Goal: Communication & Community: Answer question/provide support

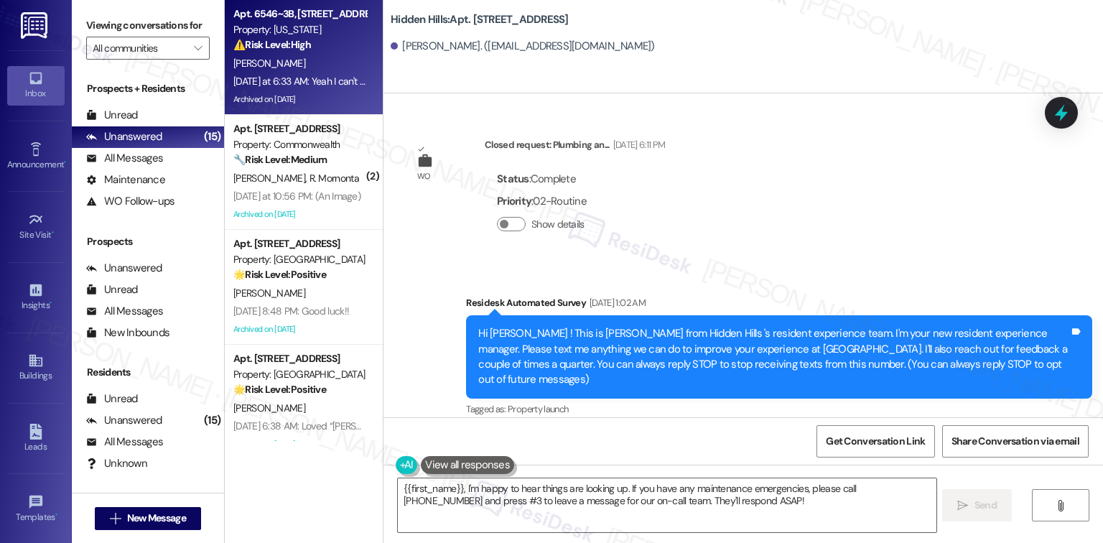
scroll to position [3835, 0]
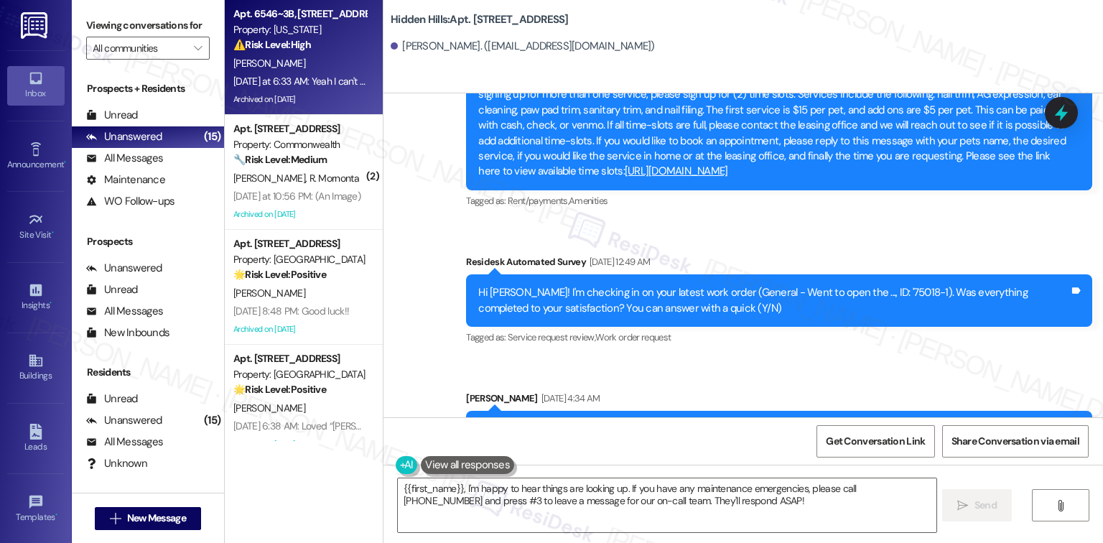
click at [290, 52] on div "⚠️ Risk Level: High The resident is inquiring about their lease end date and al…" at bounding box center [299, 44] width 133 height 15
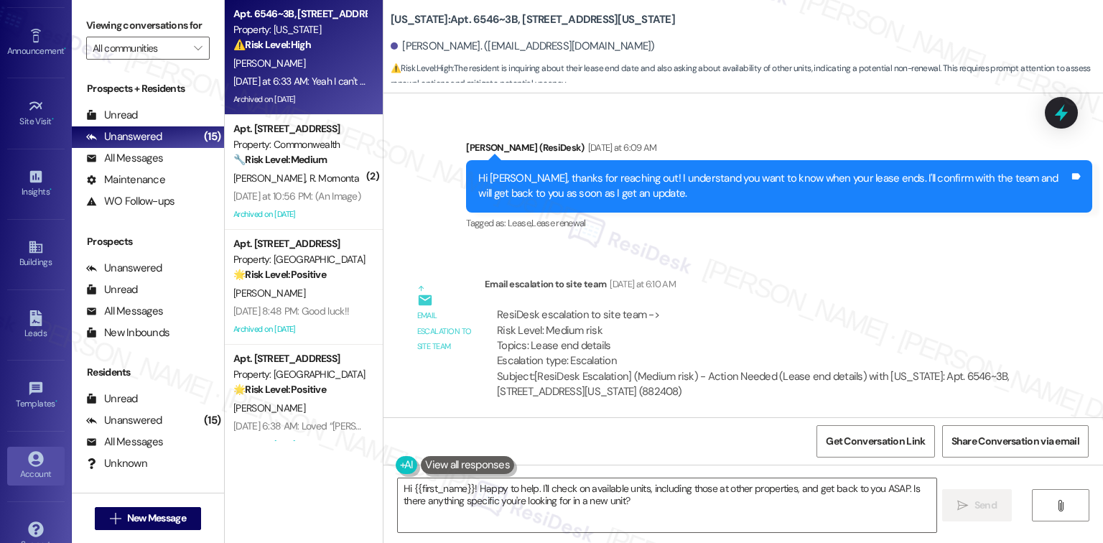
scroll to position [138, 0]
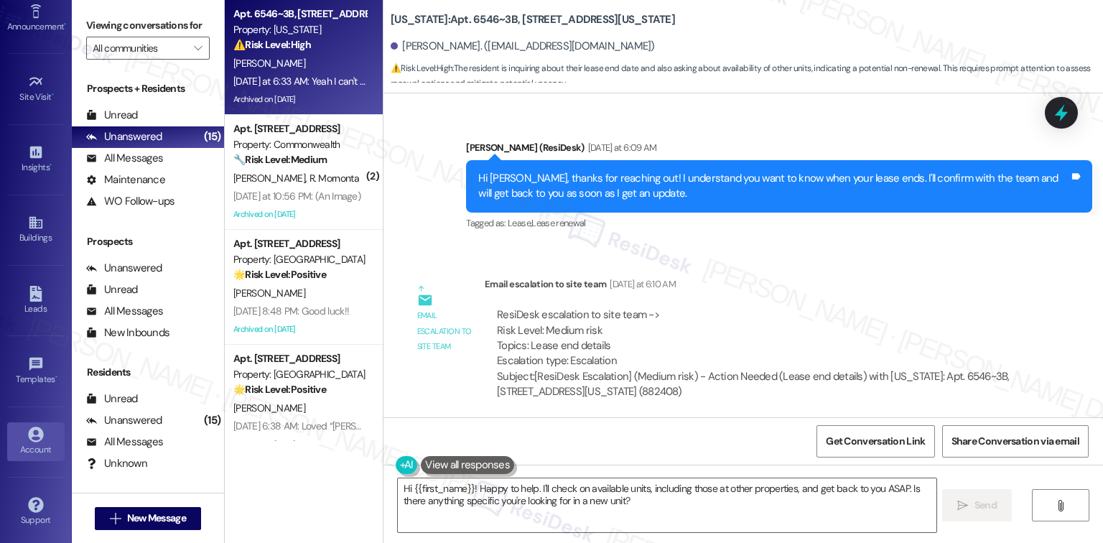
click at [50, 443] on div "Account" at bounding box center [36, 450] width 72 height 14
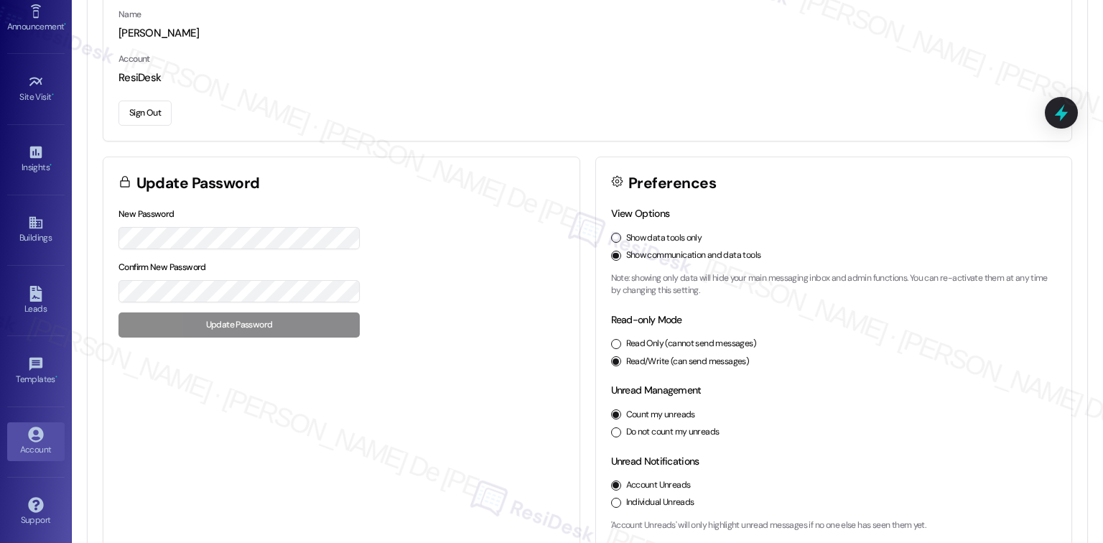
scroll to position [162, 0]
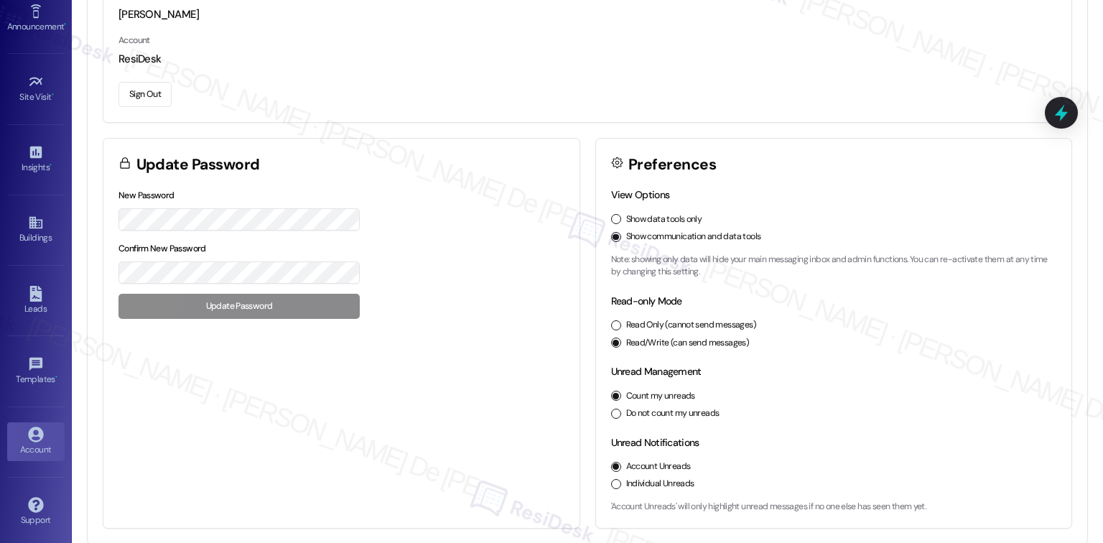
click at [152, 92] on button "Sign Out" at bounding box center [145, 94] width 53 height 25
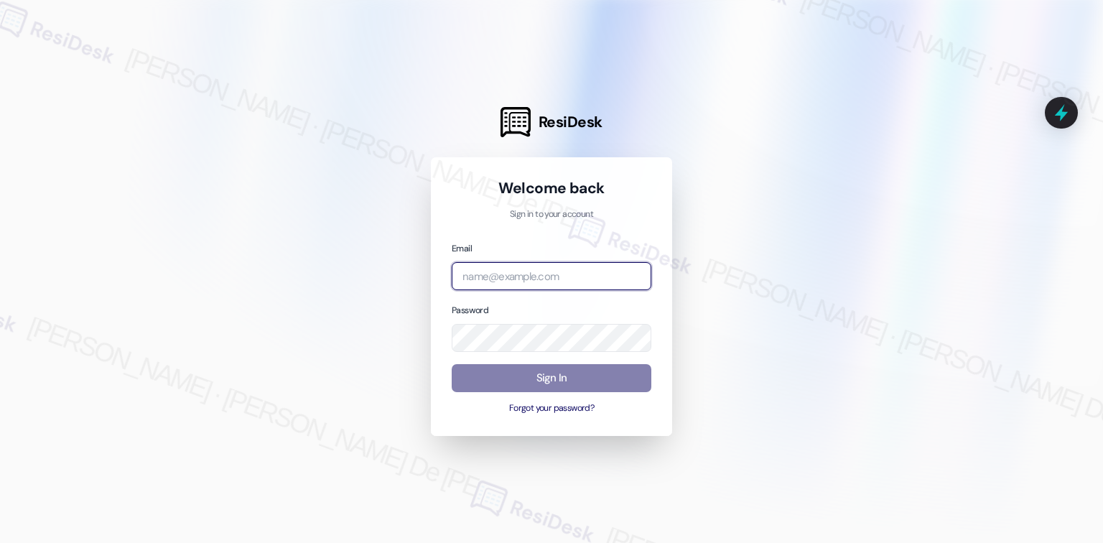
click at [512, 265] on input "email" at bounding box center [552, 276] width 200 height 28
click at [507, 274] on input "email" at bounding box center [552, 276] width 200 height 28
click at [0, 542] on com-1password-button at bounding box center [0, 543] width 0 height 0
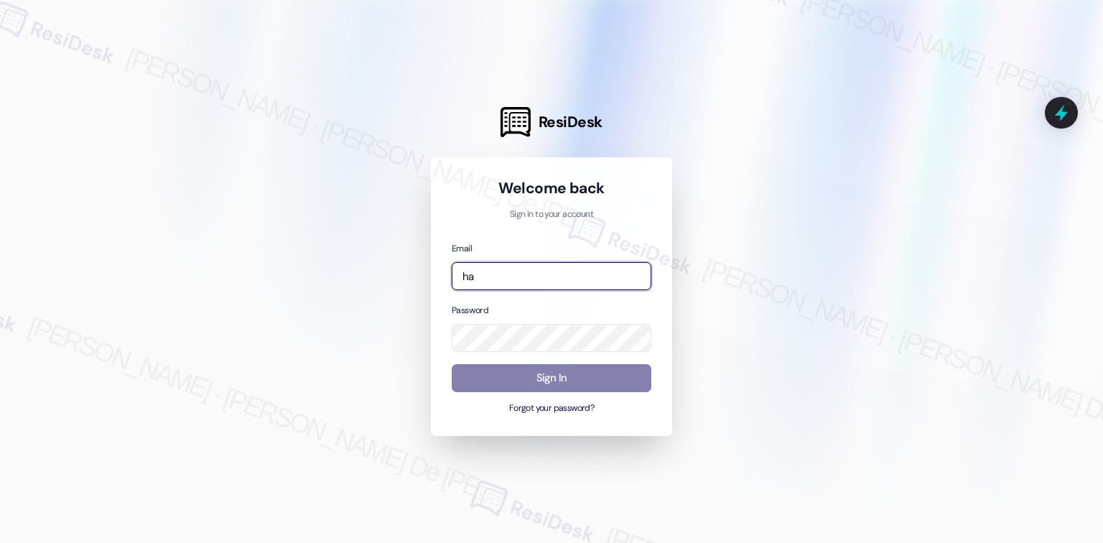
type input "h"
click at [0, 542] on com-1password-button at bounding box center [0, 543] width 0 height 0
click at [511, 280] on input "email" at bounding box center [552, 276] width 200 height 28
type input "automated-surveys-habitat-cristel.joy.de.jesus@habitat.com"
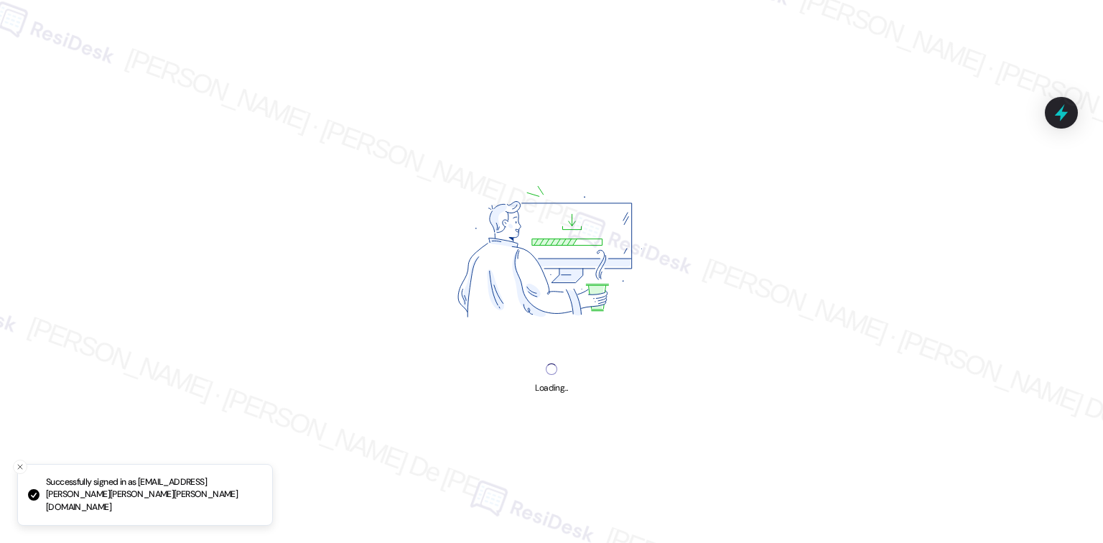
click at [561, 392] on div "Loading..." at bounding box center [551, 388] width 32 height 15
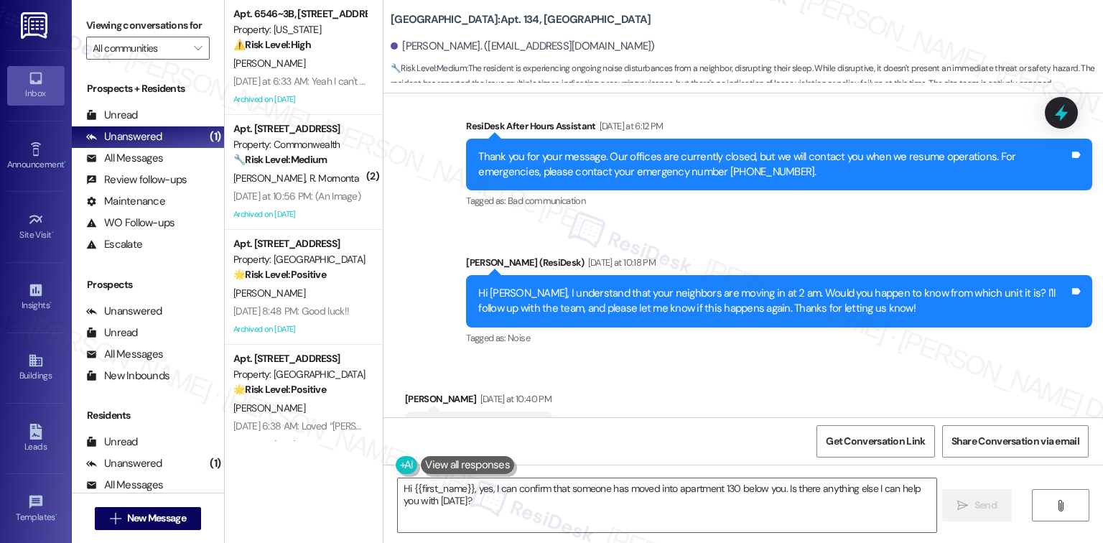
scroll to position [33368, 0]
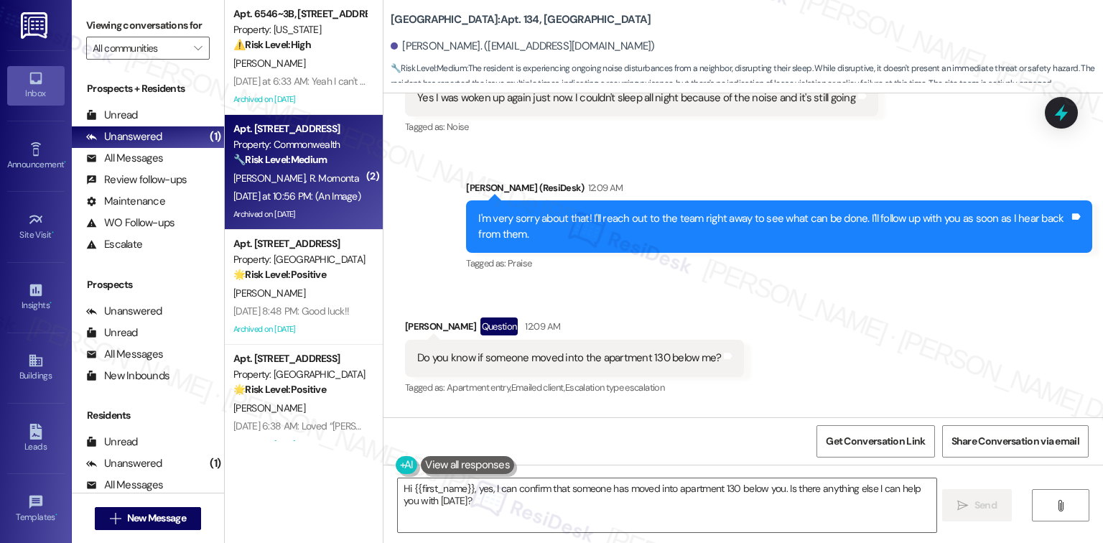
type textarea "o"
click at [300, 170] on div "[PERSON_NAME] R. Mornonta" at bounding box center [300, 179] width 136 height 18
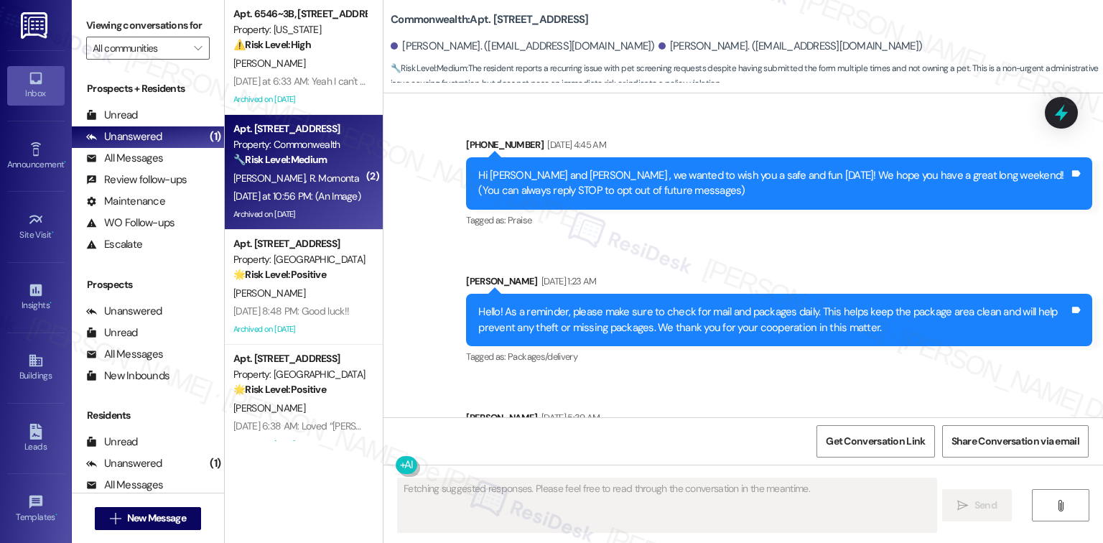
scroll to position [30222, 0]
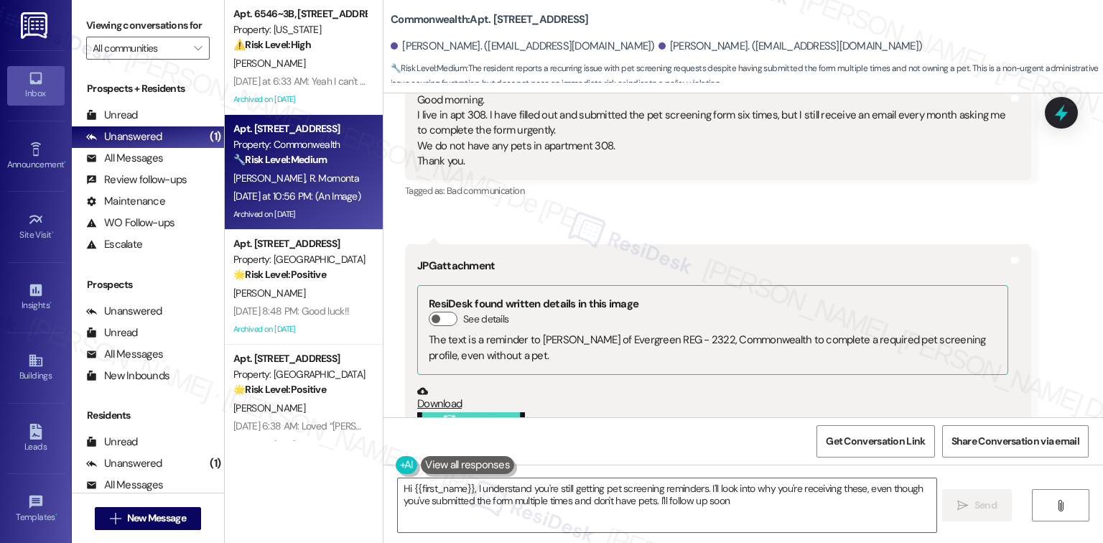
type textarea "Hi {{first_name}}, I understand you're still getting pet screening reminders. I…"
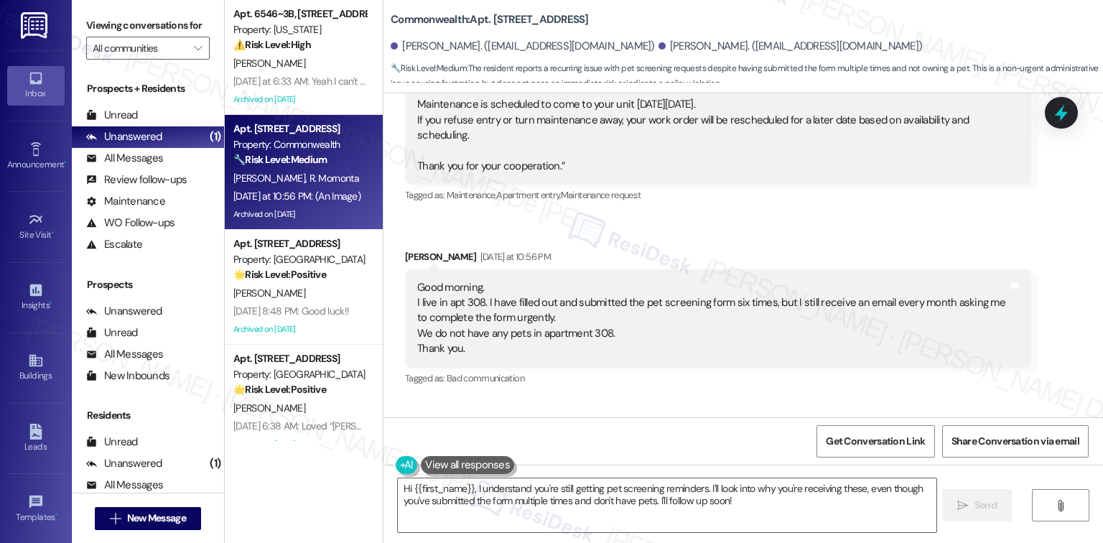
scroll to position [30032, 0]
click at [709, 516] on textarea "Hi {{first_name}}, I understand you're still getting pet screening reminders. I…" at bounding box center [667, 505] width 538 height 54
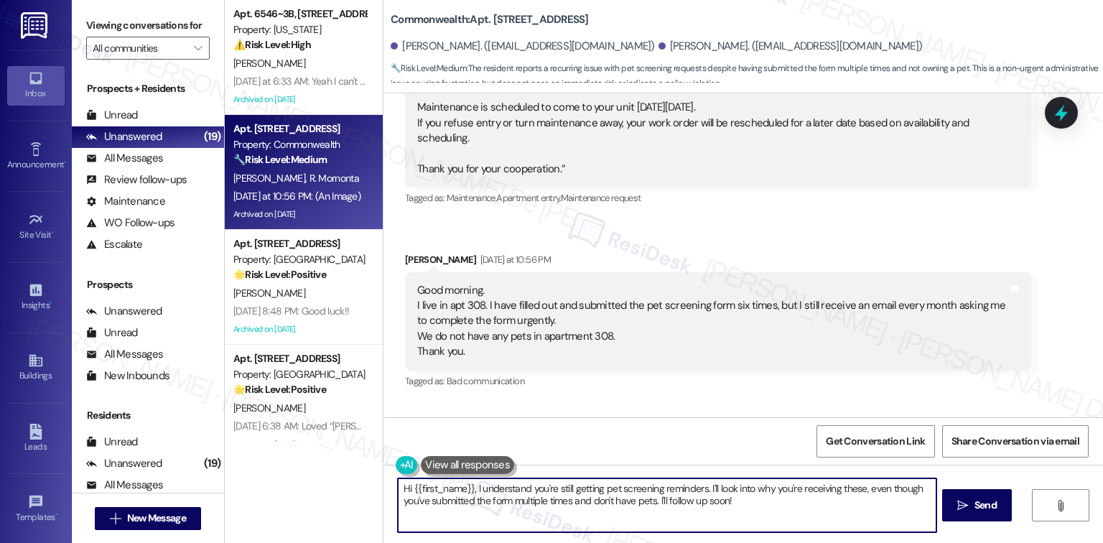
click at [749, 500] on textarea "Hi {{first_name}}, I understand you're still getting pet screening reminders. I…" at bounding box center [667, 505] width 538 height 54
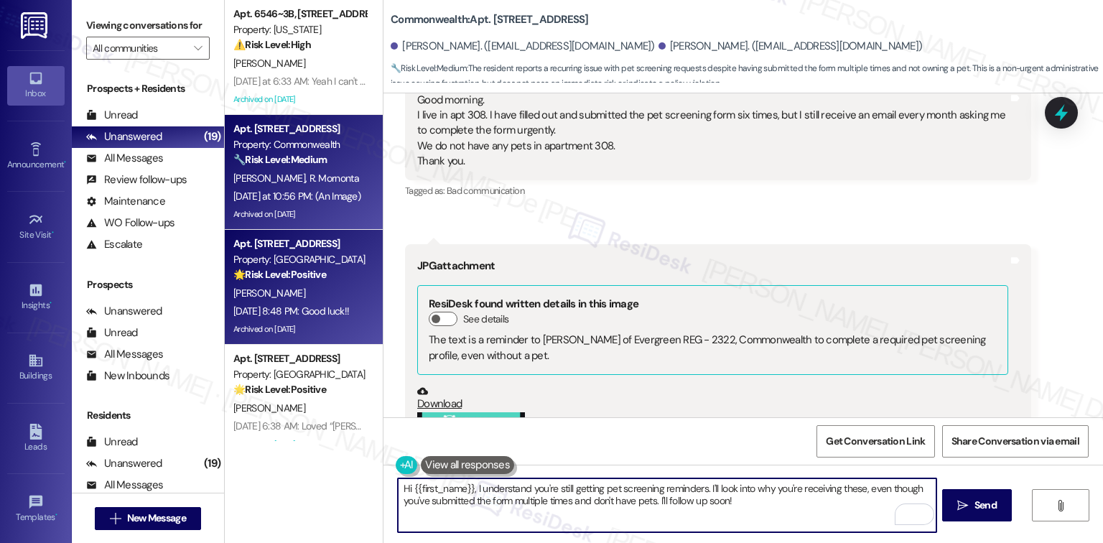
click at [300, 297] on div "[PERSON_NAME]" at bounding box center [300, 293] width 136 height 18
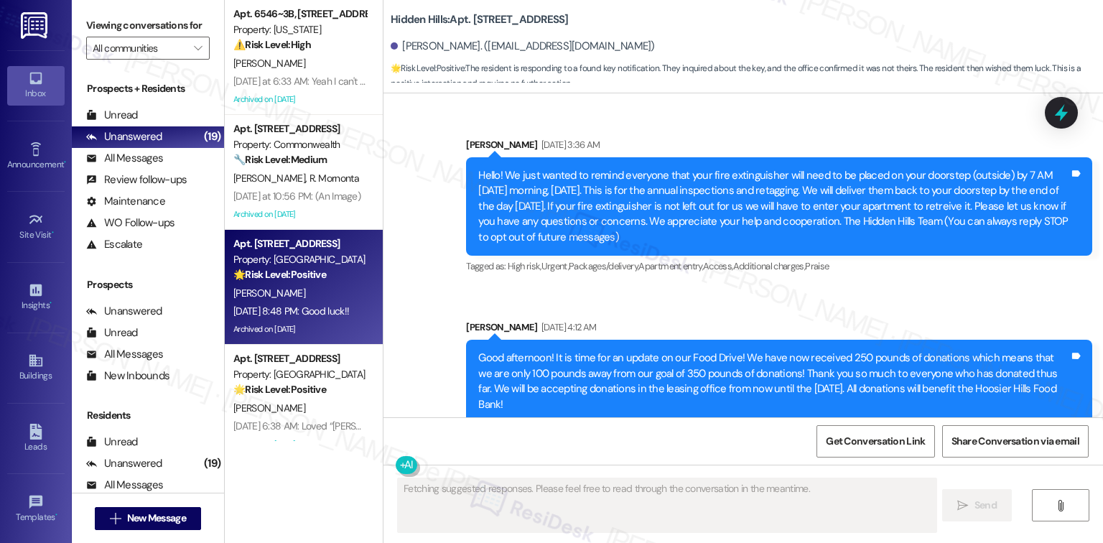
type textarea "Fetching suggested responses. Please feel free to read through the conversation…"
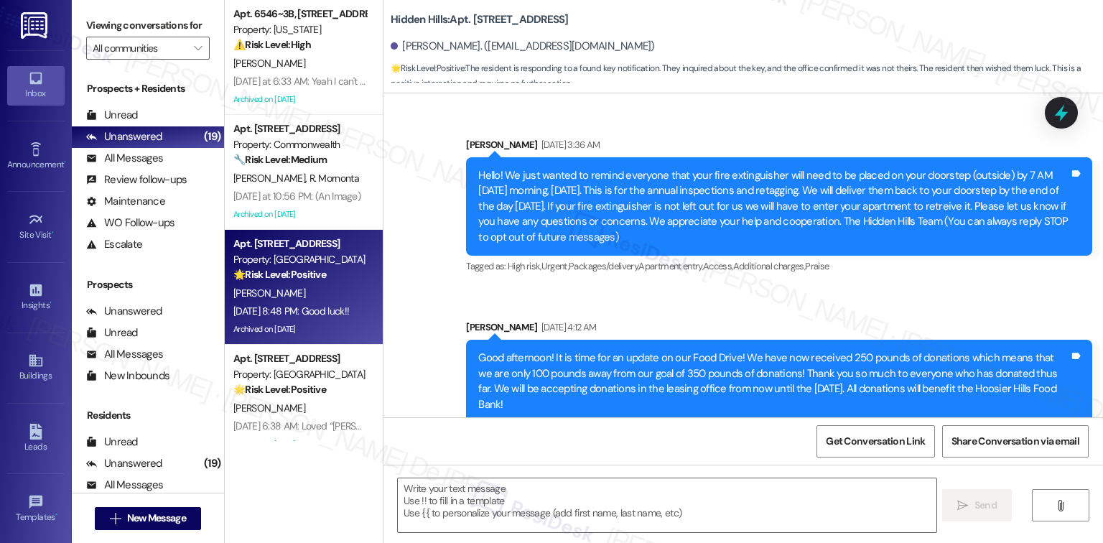
scroll to position [25606, 0]
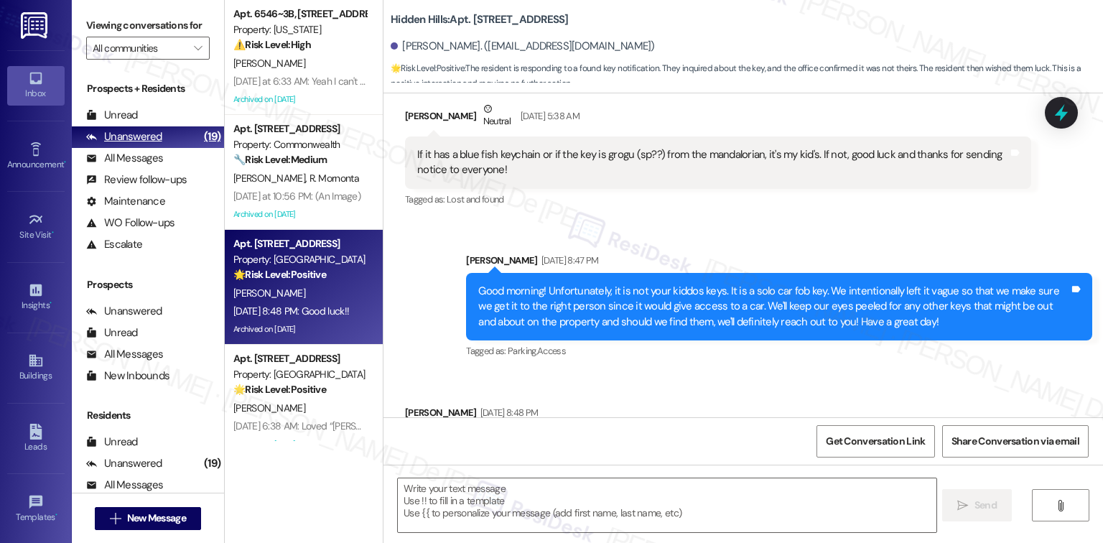
click at [135, 135] on div "Unanswered" at bounding box center [124, 136] width 76 height 15
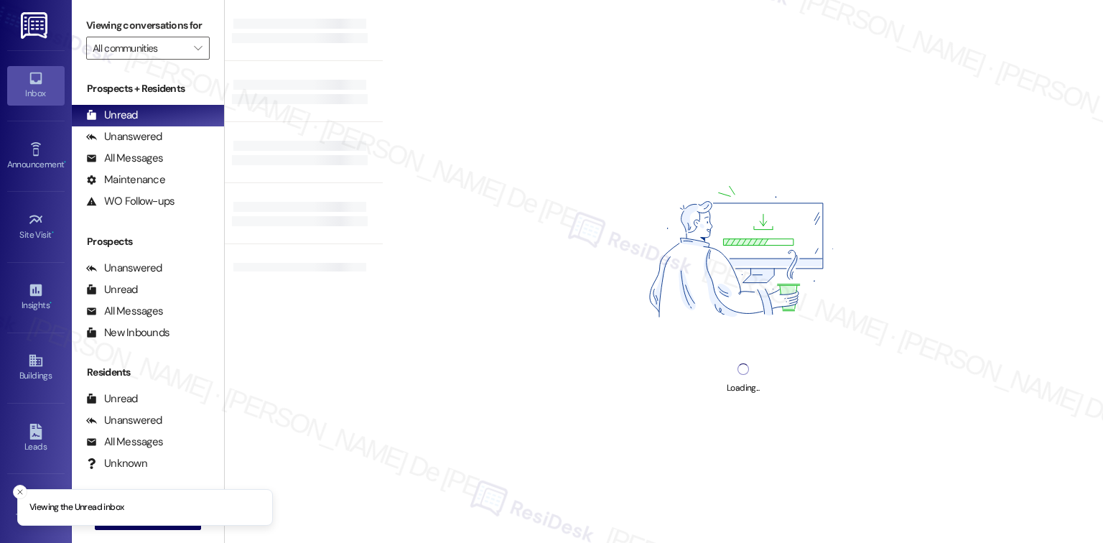
scroll to position [3835, 0]
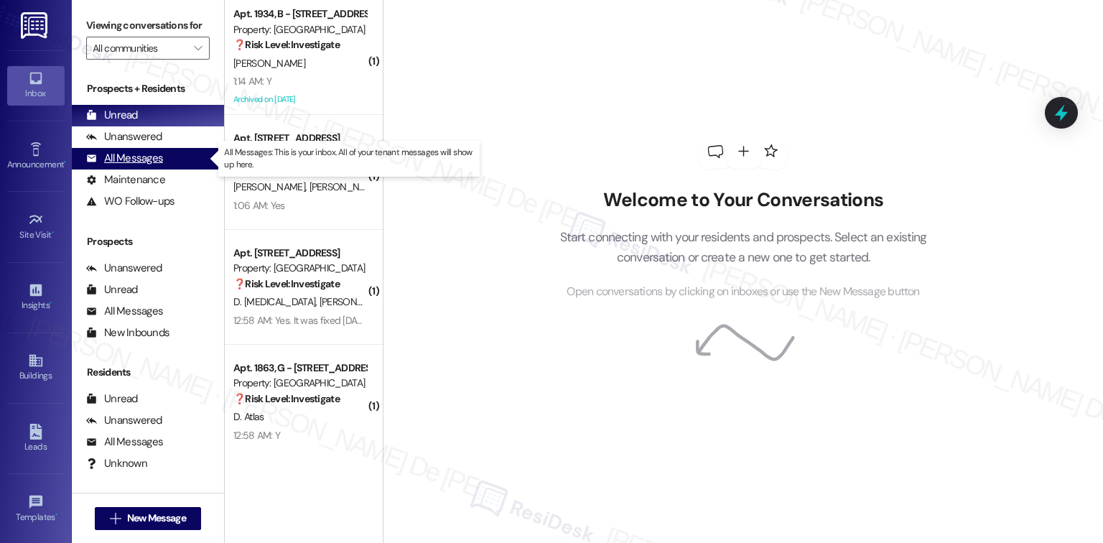
click at [110, 158] on div "All Messages" at bounding box center [124, 158] width 77 height 15
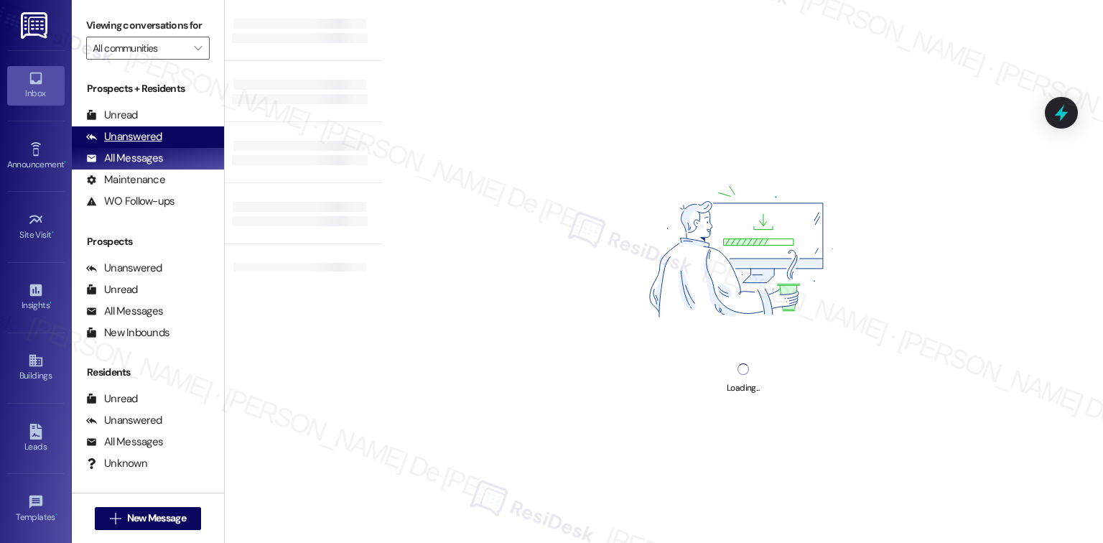
click at [121, 135] on div "Unanswered" at bounding box center [124, 136] width 76 height 15
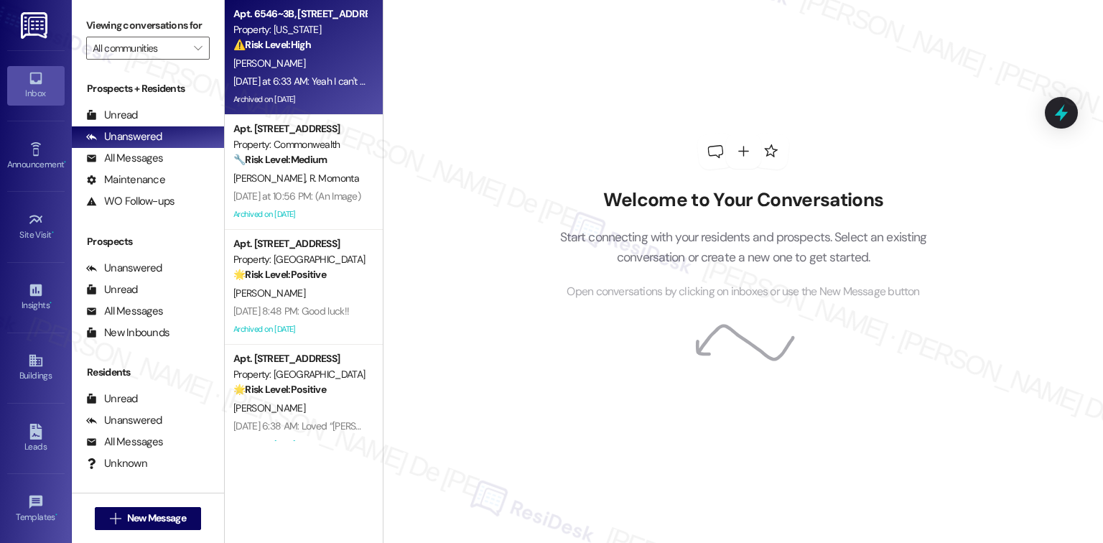
click at [346, 57] on div "[PERSON_NAME]" at bounding box center [300, 64] width 136 height 18
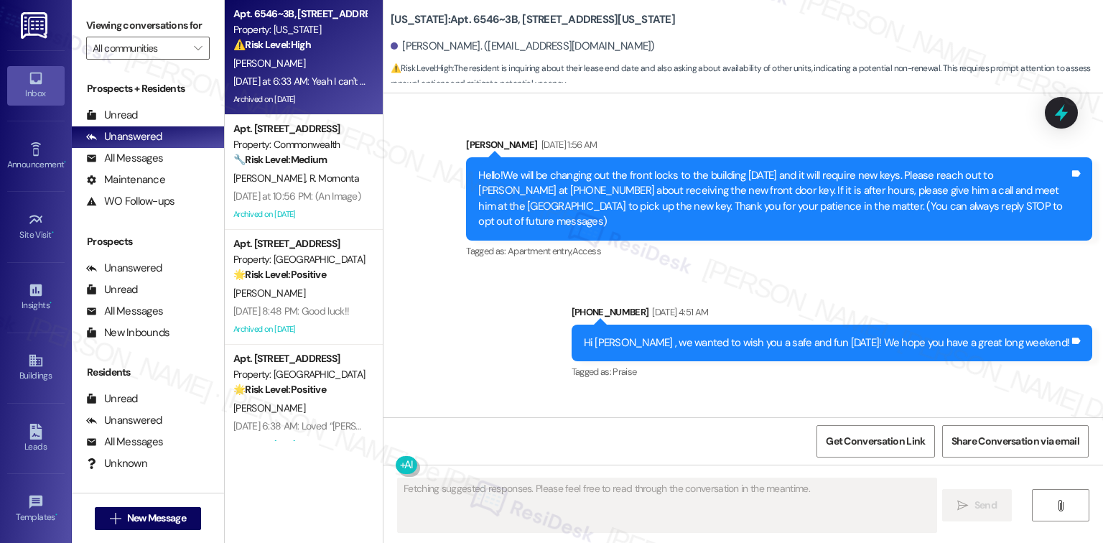
scroll to position [13583, 0]
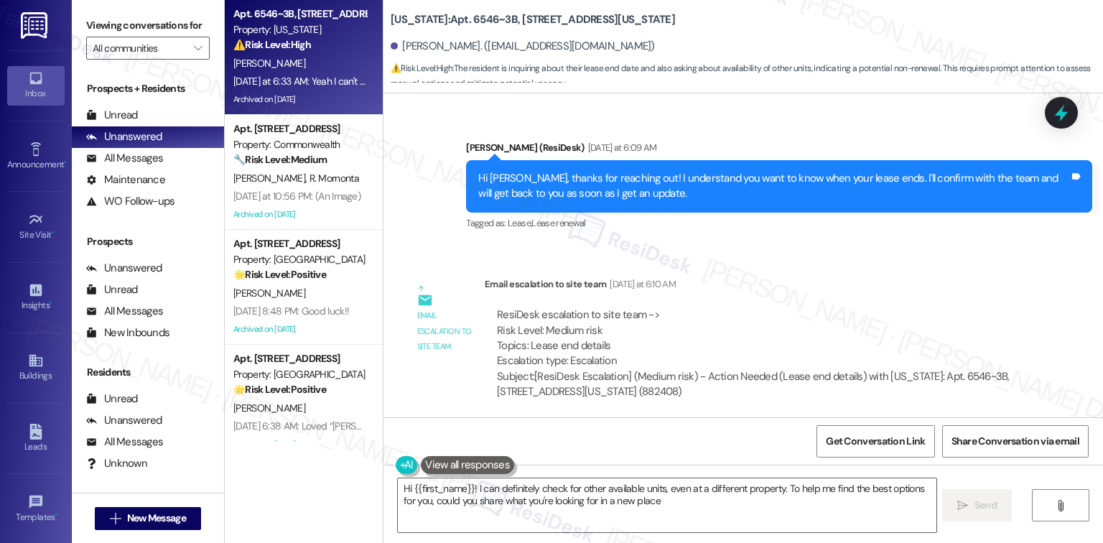
type textarea "Hi {{first_name}}! I can definitely check for other available units, even at a …"
